Goal: Check status: Check status

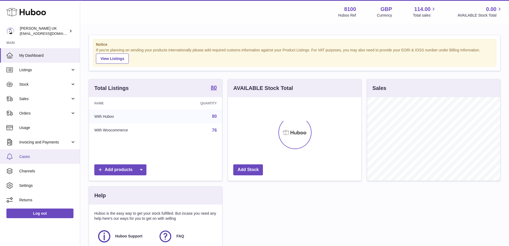
scroll to position [83, 133]
click at [49, 155] on span "Cases" at bounding box center [47, 156] width 57 height 5
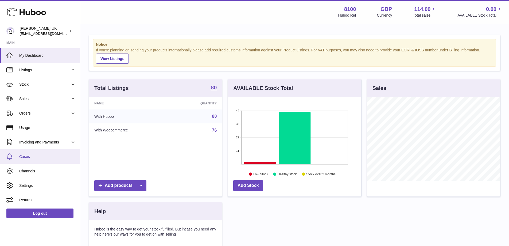
click at [41, 157] on span "Cases" at bounding box center [47, 156] width 57 height 5
click at [30, 158] on span "Cases" at bounding box center [47, 156] width 57 height 5
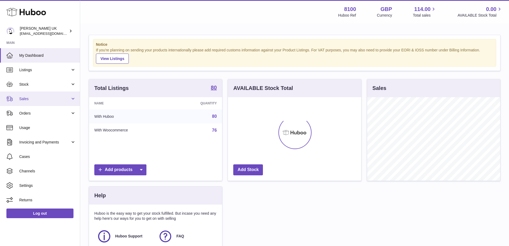
scroll to position [83, 133]
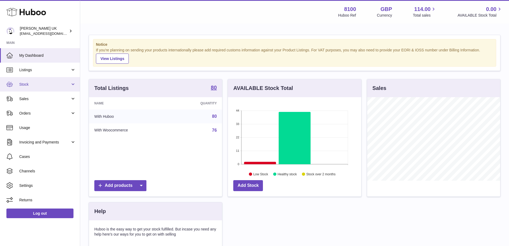
click at [55, 81] on link "Stock" at bounding box center [40, 84] width 80 height 14
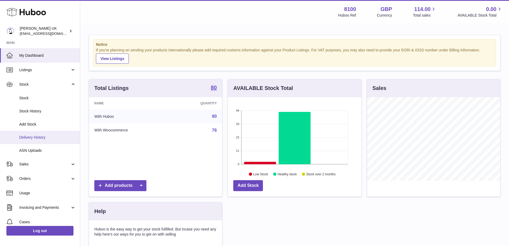
click at [56, 136] on span "Delivery History" at bounding box center [47, 137] width 57 height 5
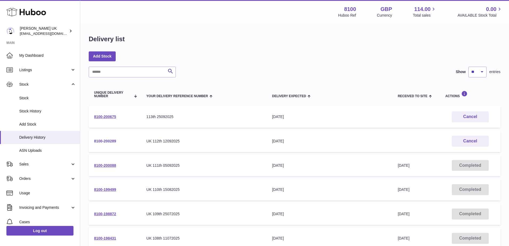
click at [114, 139] on link "8100-200289" at bounding box center [105, 141] width 22 height 4
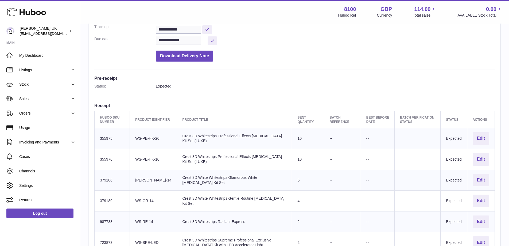
scroll to position [58, 0]
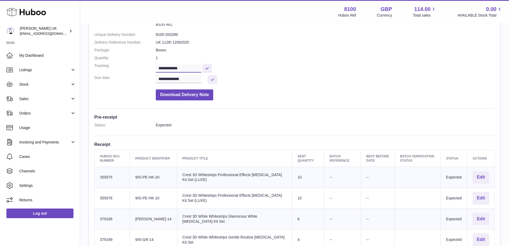
click at [191, 64] on input "**********" at bounding box center [178, 68] width 45 height 8
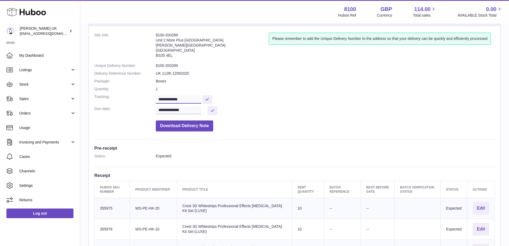
scroll to position [0, 0]
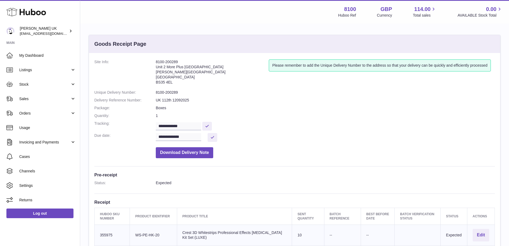
click at [310, 84] on div "Please remember to add the Unique Delivery Number to the address so that your d…" at bounding box center [382, 73] width 226 height 28
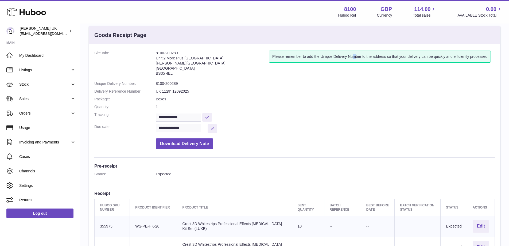
scroll to position [4, 0]
